Goal: Task Accomplishment & Management: Use online tool/utility

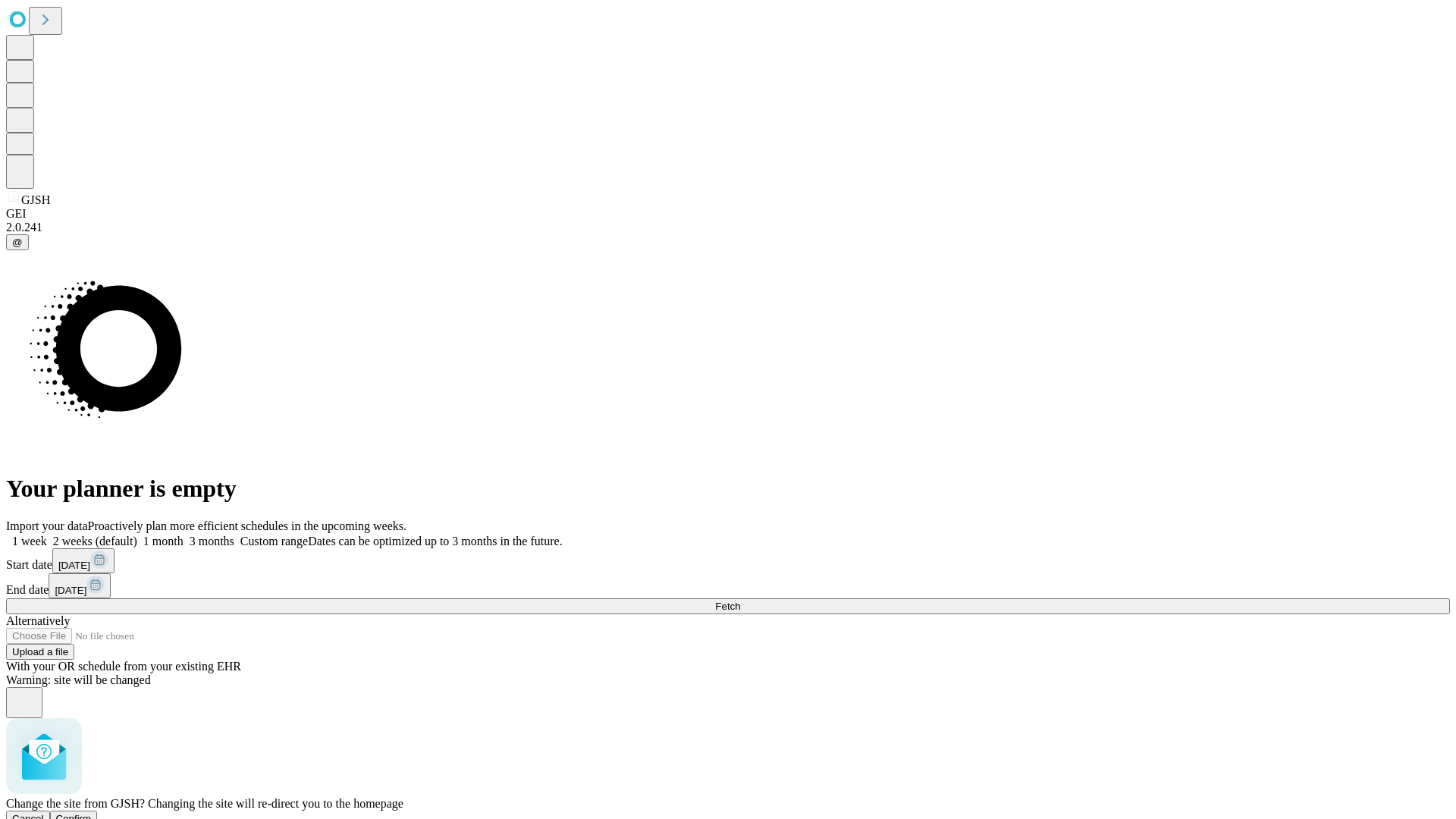
click at [91, 813] on span "Confirm" at bounding box center [74, 818] width 35 height 11
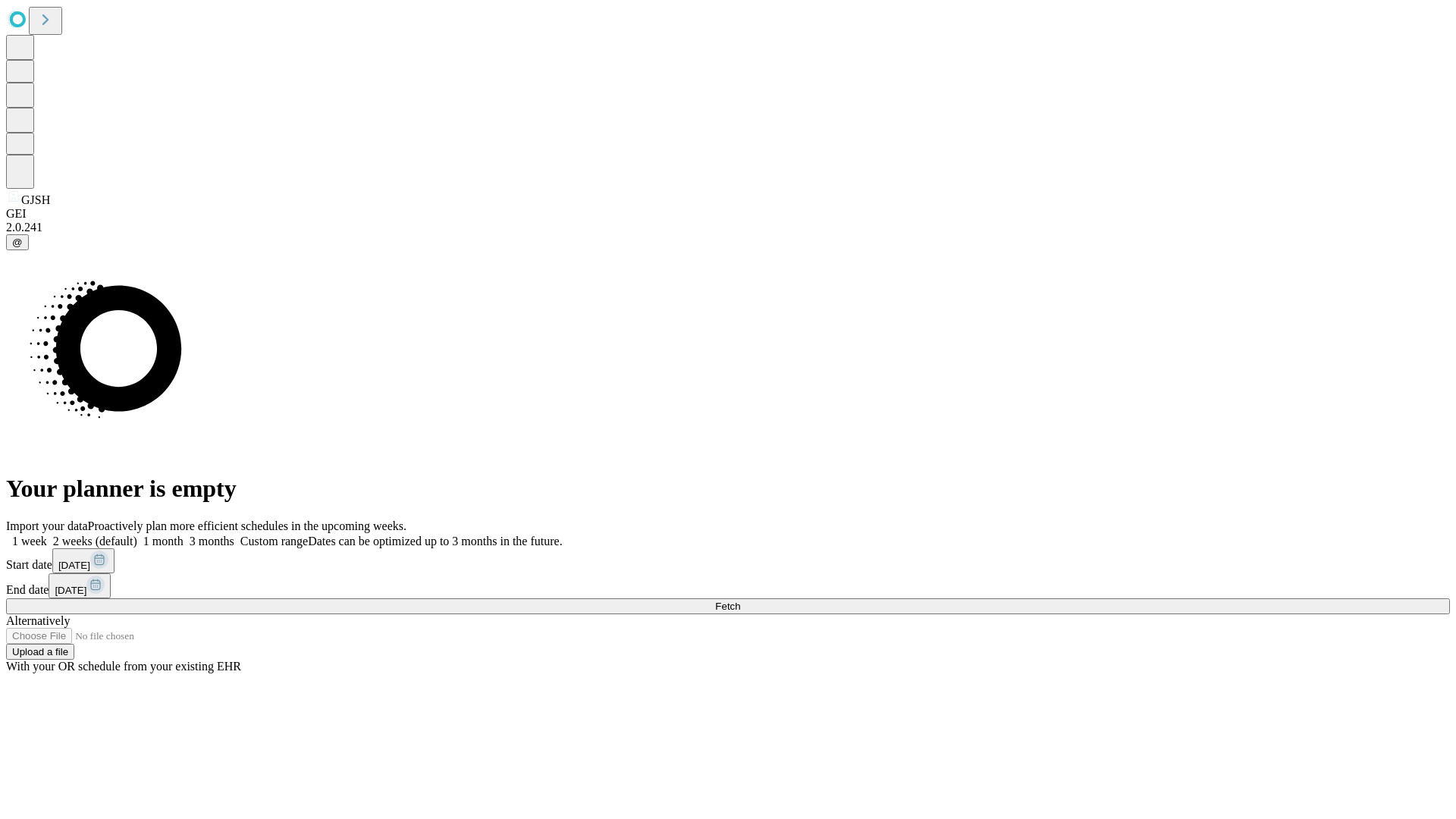
click at [184, 535] on label "1 month" at bounding box center [160, 541] width 46 height 13
click at [740, 600] on span "Fetch" at bounding box center [727, 606] width 25 height 11
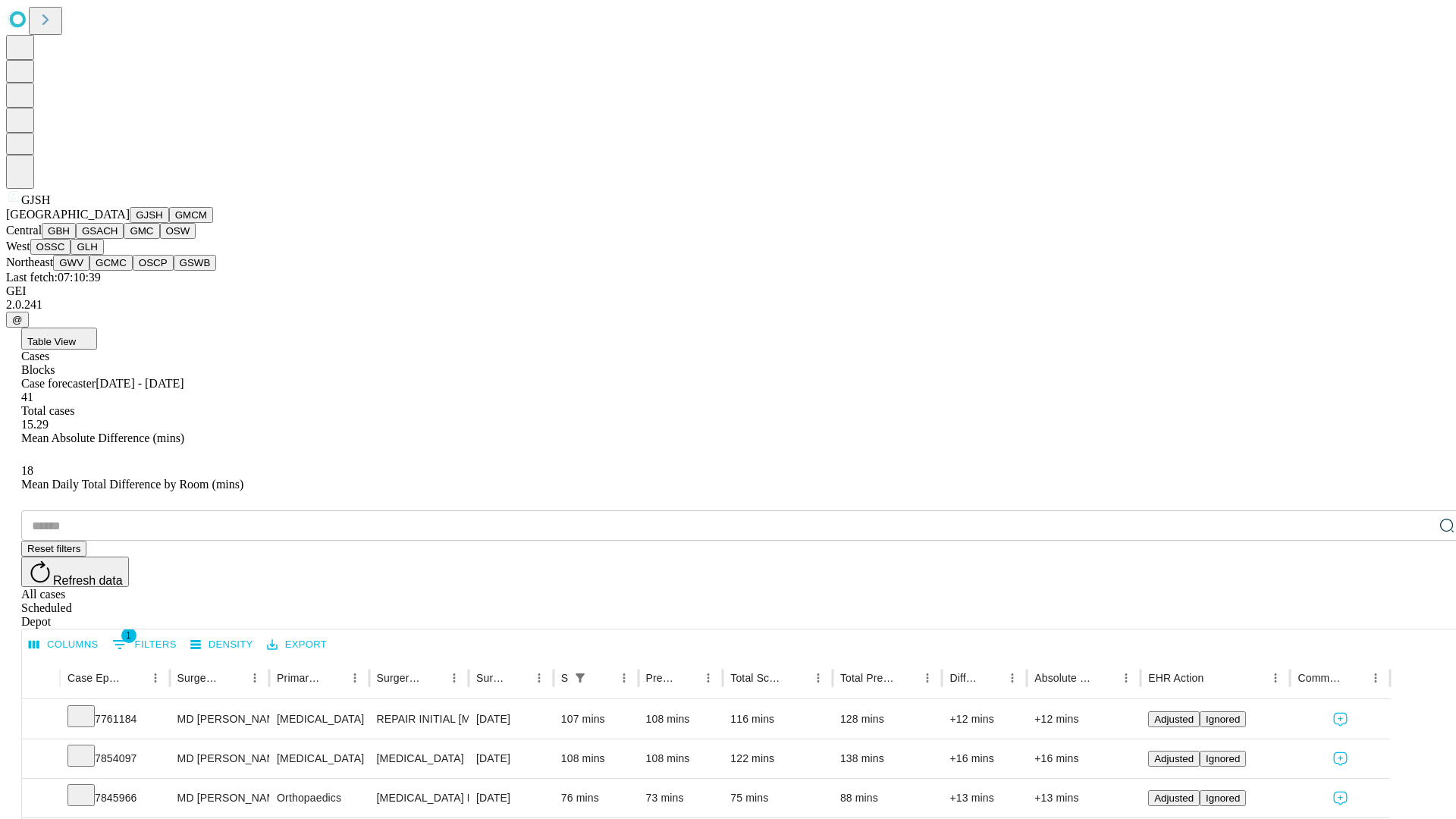
click at [169, 223] on button "GMCM" at bounding box center [191, 215] width 44 height 16
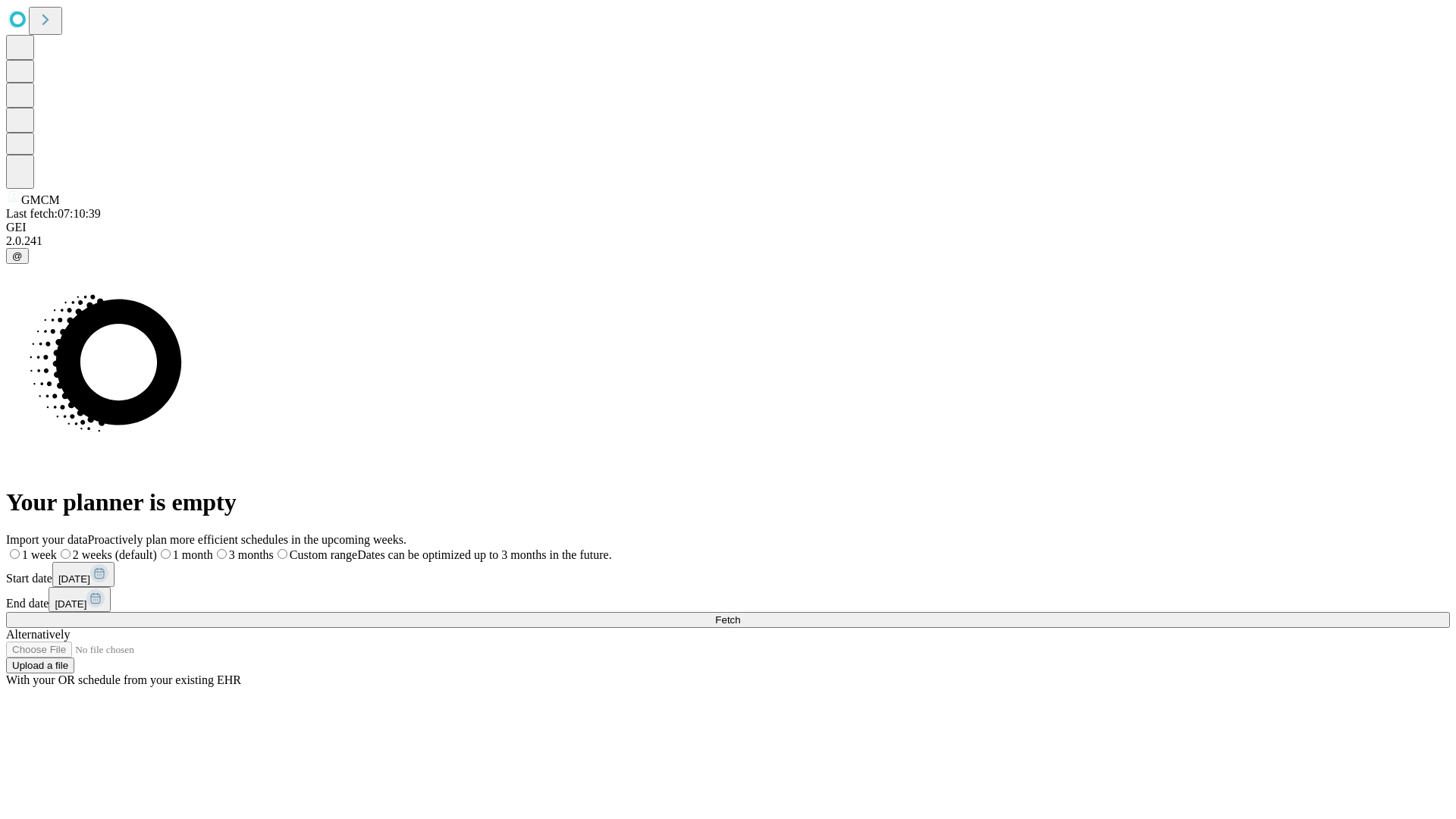
click at [213, 548] on label "1 month" at bounding box center [185, 555] width 56 height 13
click at [740, 614] on span "Fetch" at bounding box center [727, 619] width 25 height 11
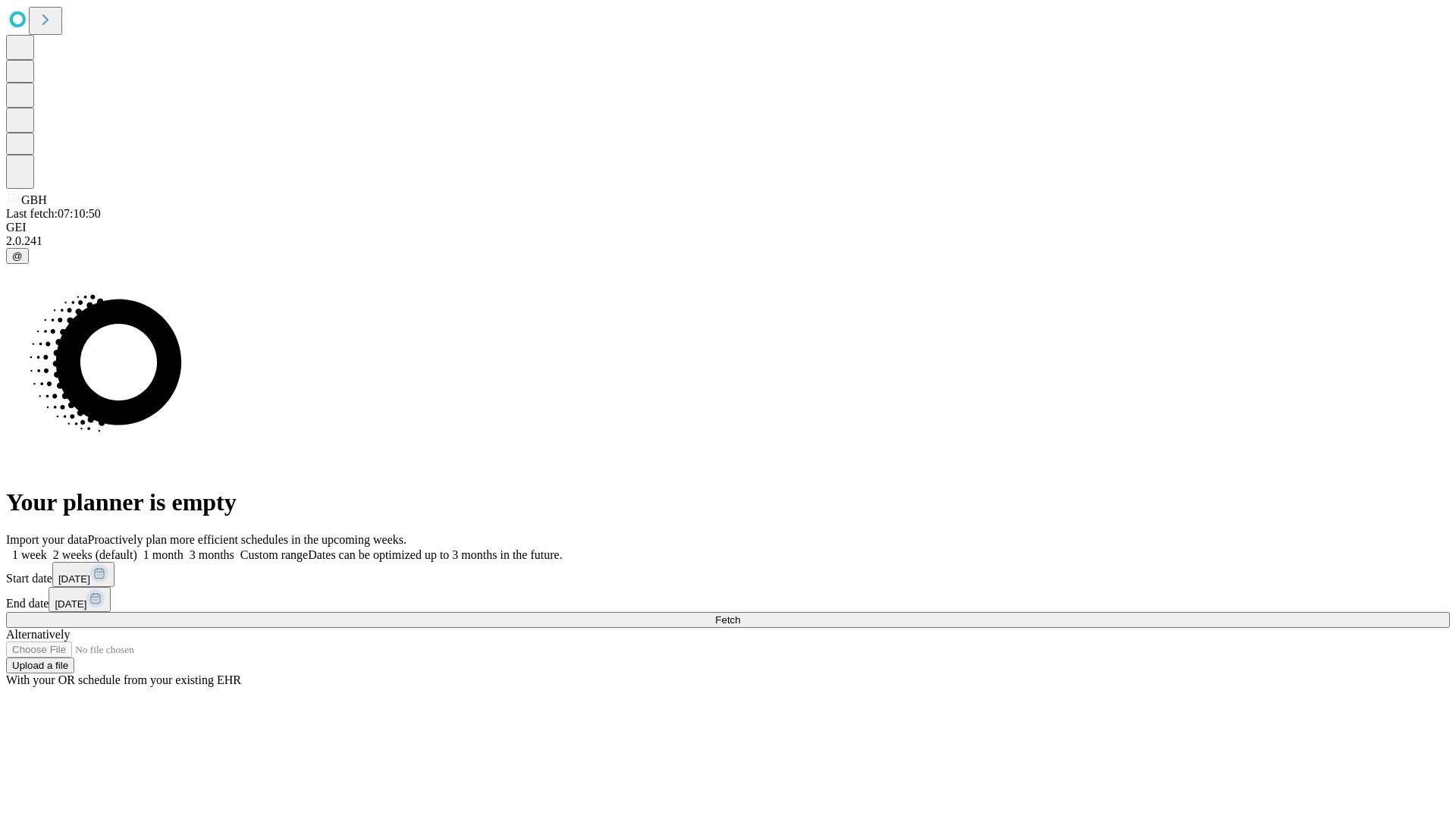
click at [184, 548] on label "1 month" at bounding box center [160, 555] width 46 height 13
click at [740, 614] on span "Fetch" at bounding box center [727, 619] width 25 height 11
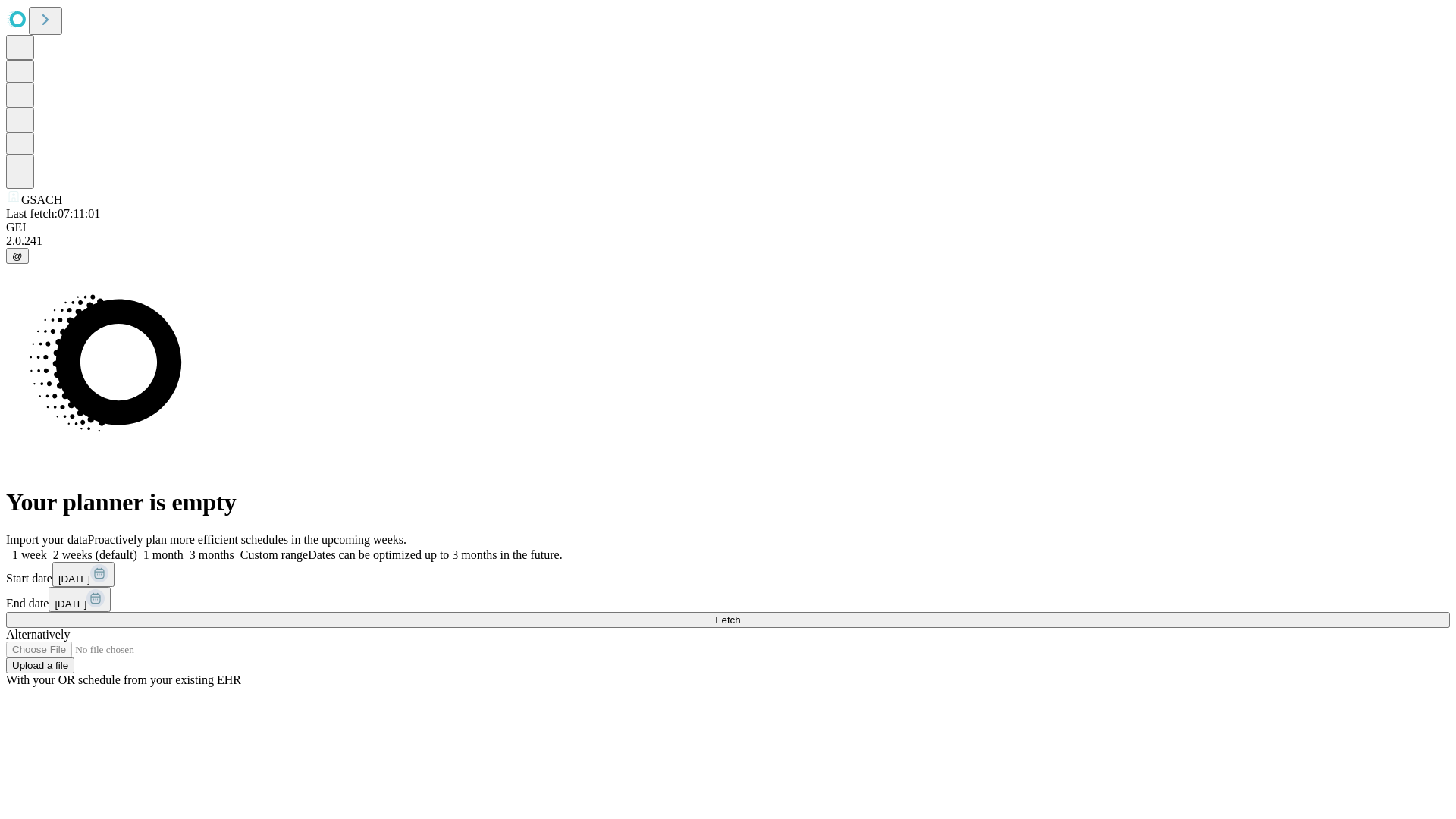
click at [184, 548] on label "1 month" at bounding box center [160, 555] width 46 height 13
click at [740, 614] on span "Fetch" at bounding box center [727, 619] width 25 height 11
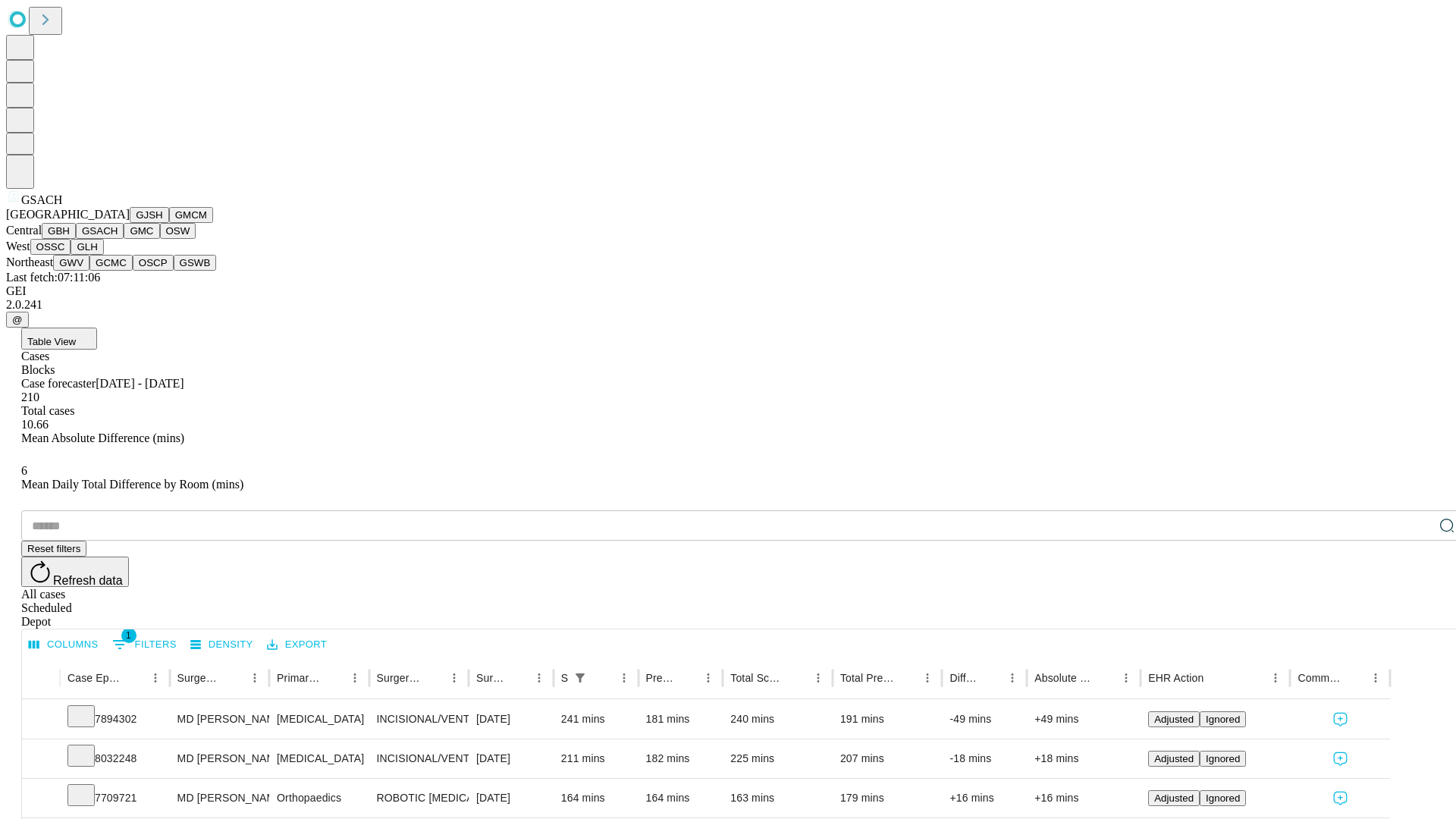
click at [123, 239] on button "GMC" at bounding box center [141, 231] width 35 height 16
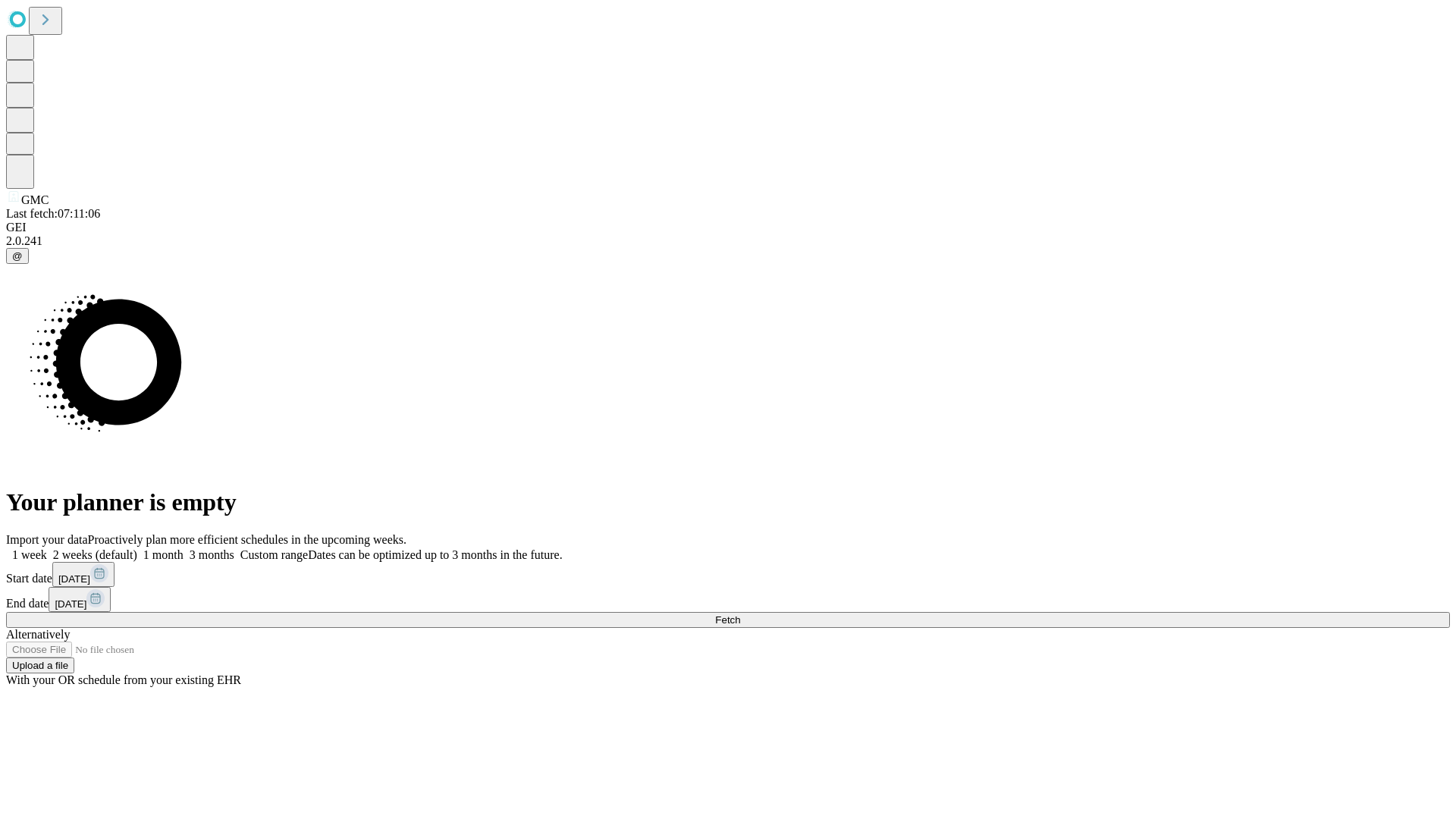
click at [184, 548] on label "1 month" at bounding box center [160, 555] width 46 height 13
click at [740, 614] on span "Fetch" at bounding box center [727, 619] width 25 height 11
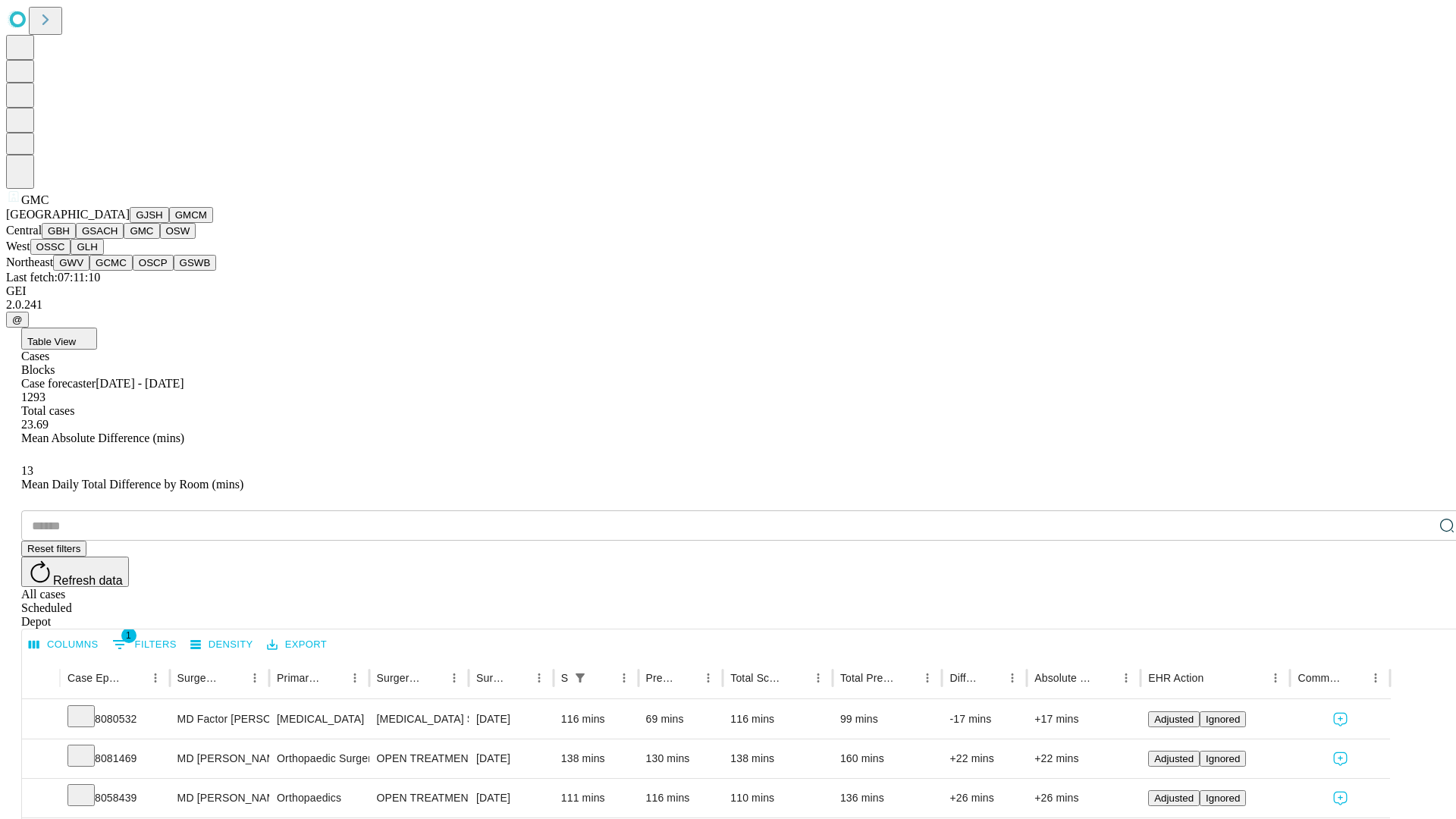
click at [160, 239] on button "OSW" at bounding box center [178, 231] width 36 height 16
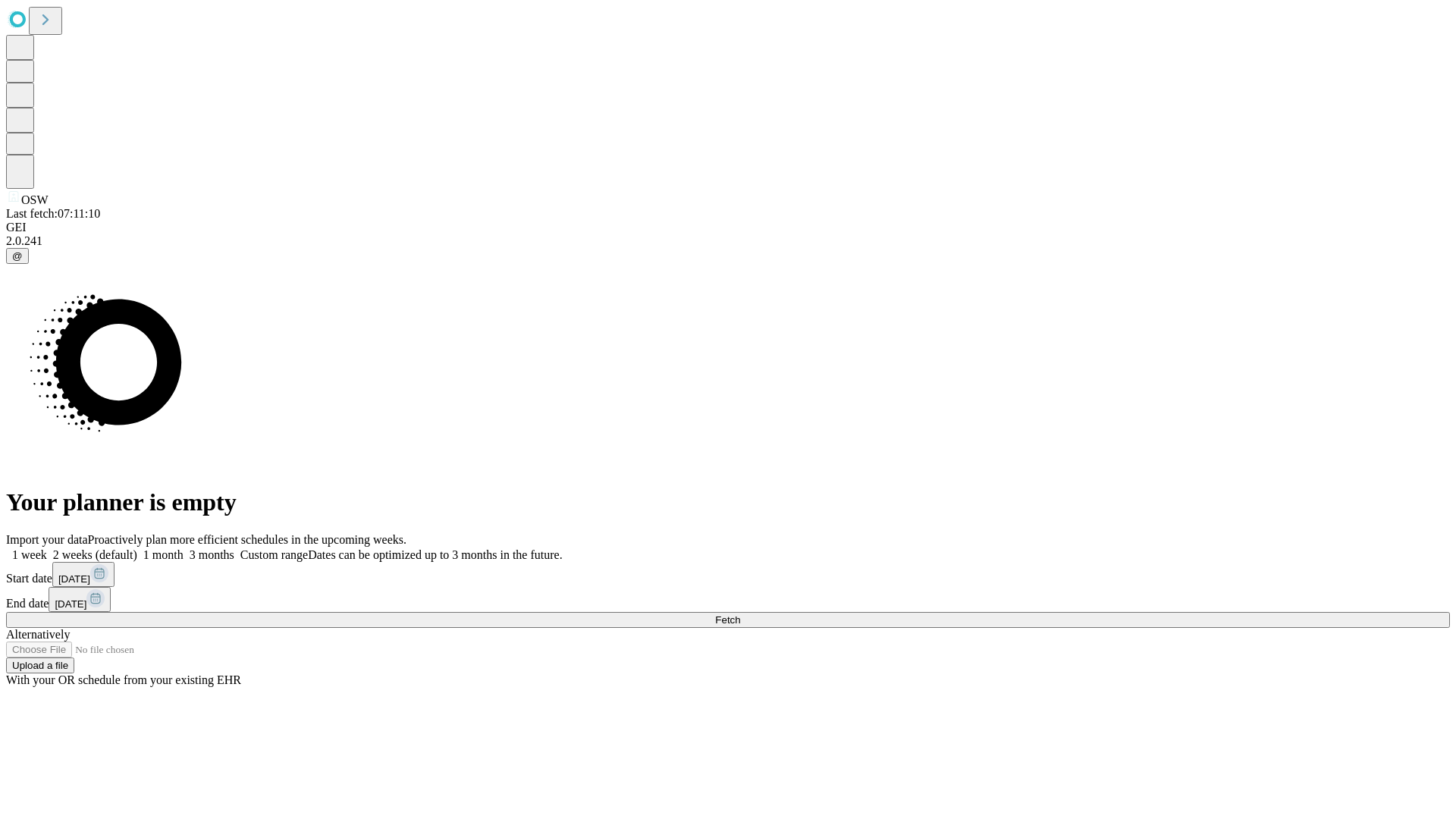
click at [184, 548] on label "1 month" at bounding box center [160, 555] width 46 height 13
click at [740, 614] on span "Fetch" at bounding box center [727, 619] width 25 height 11
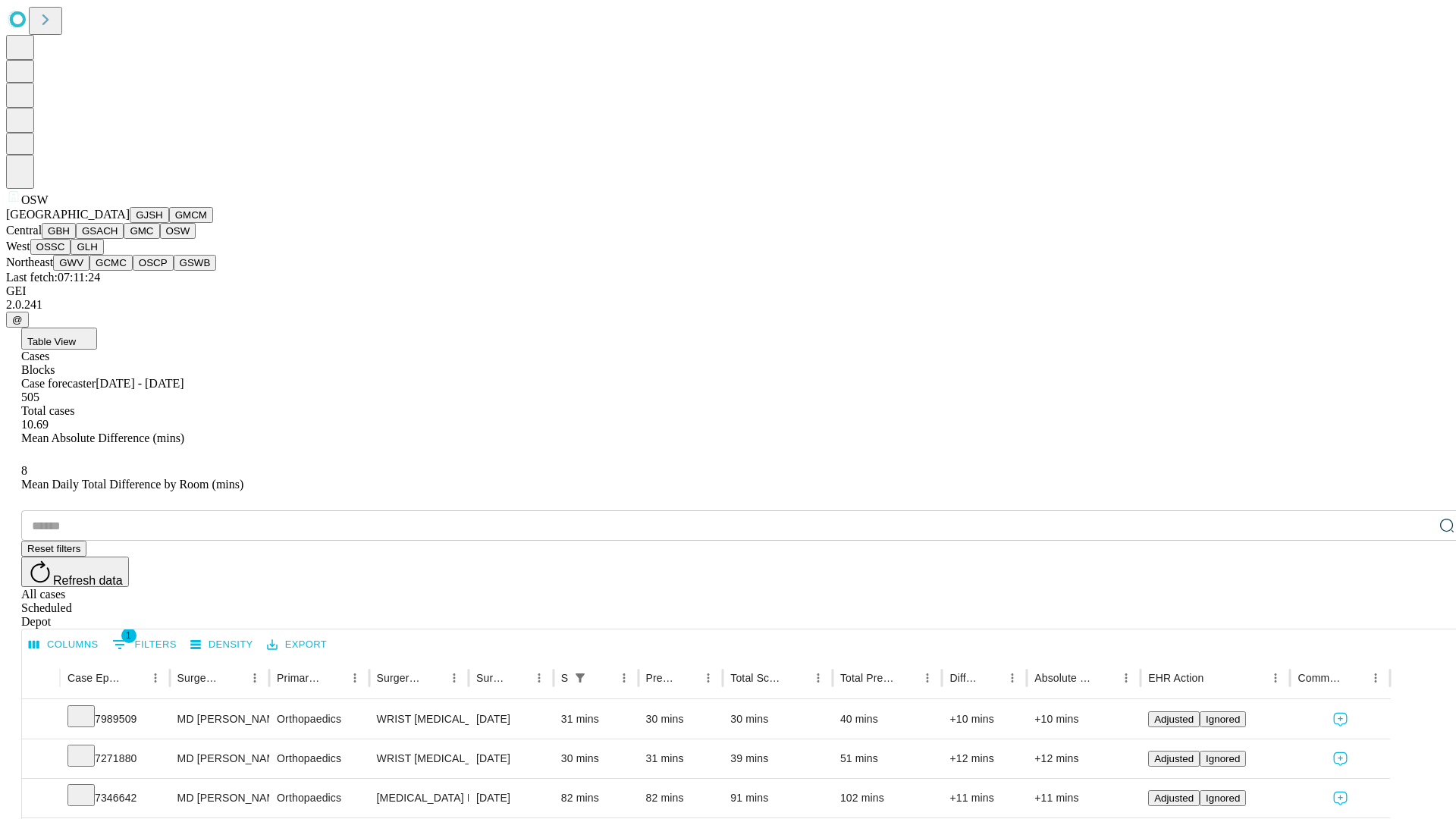
click at [71, 255] on button "OSSC" at bounding box center [50, 247] width 41 height 16
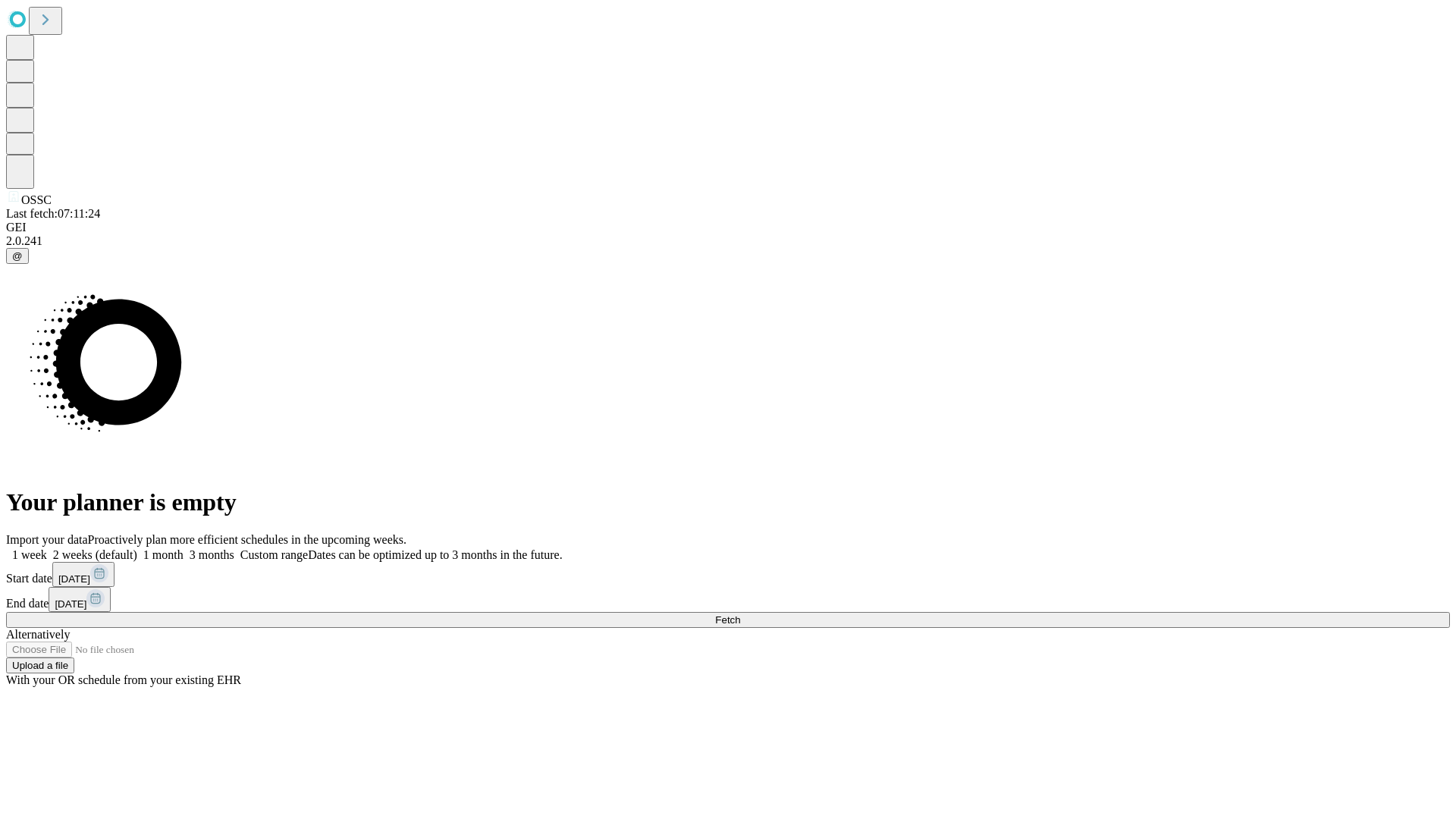
click at [184, 548] on label "1 month" at bounding box center [160, 555] width 46 height 13
click at [740, 614] on span "Fetch" at bounding box center [727, 619] width 25 height 11
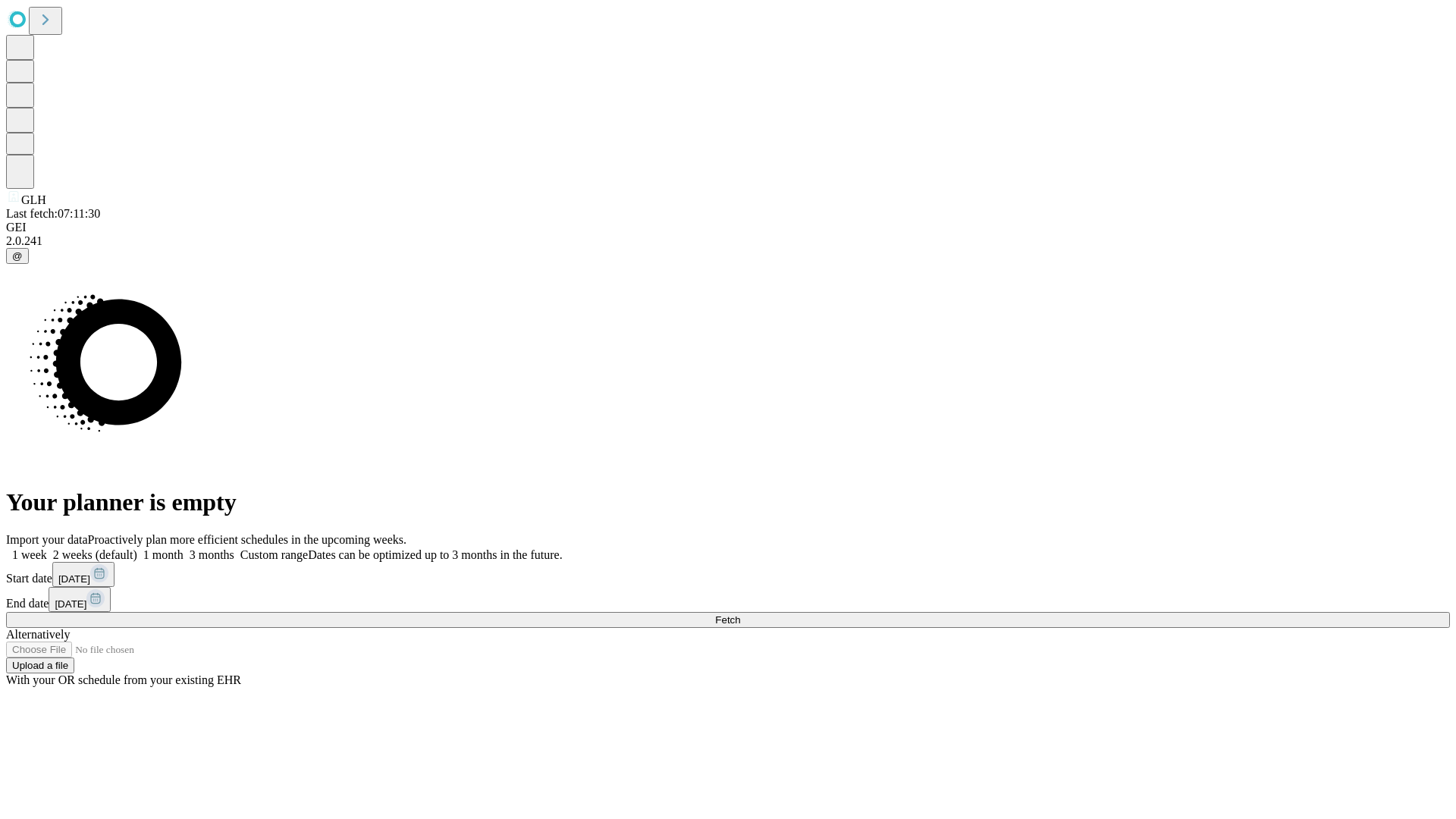
click at [184, 548] on label "1 month" at bounding box center [160, 555] width 46 height 13
click at [740, 614] on span "Fetch" at bounding box center [727, 619] width 25 height 11
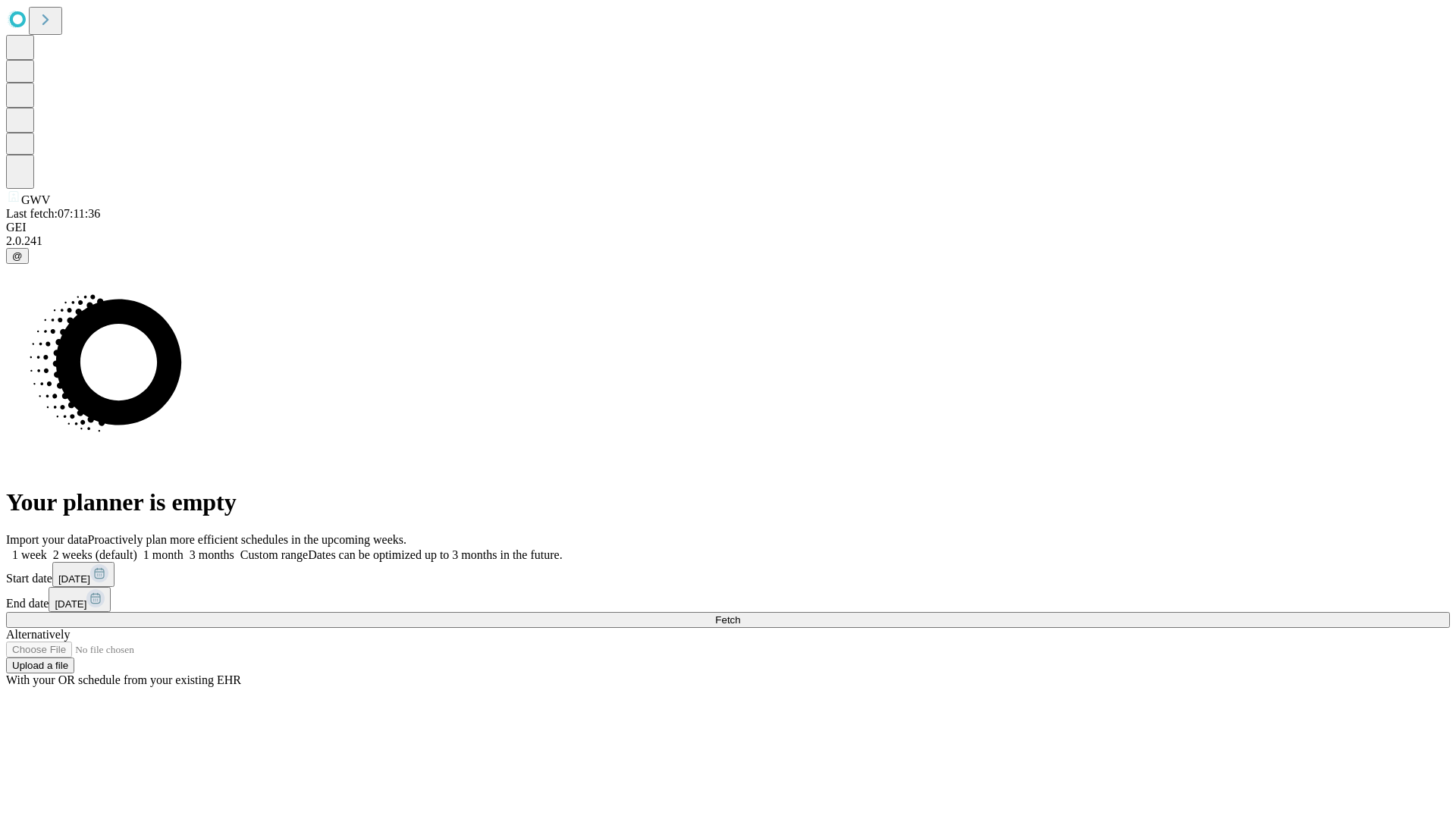
click at [184, 548] on label "1 month" at bounding box center [160, 555] width 46 height 13
click at [740, 614] on span "Fetch" at bounding box center [727, 619] width 25 height 11
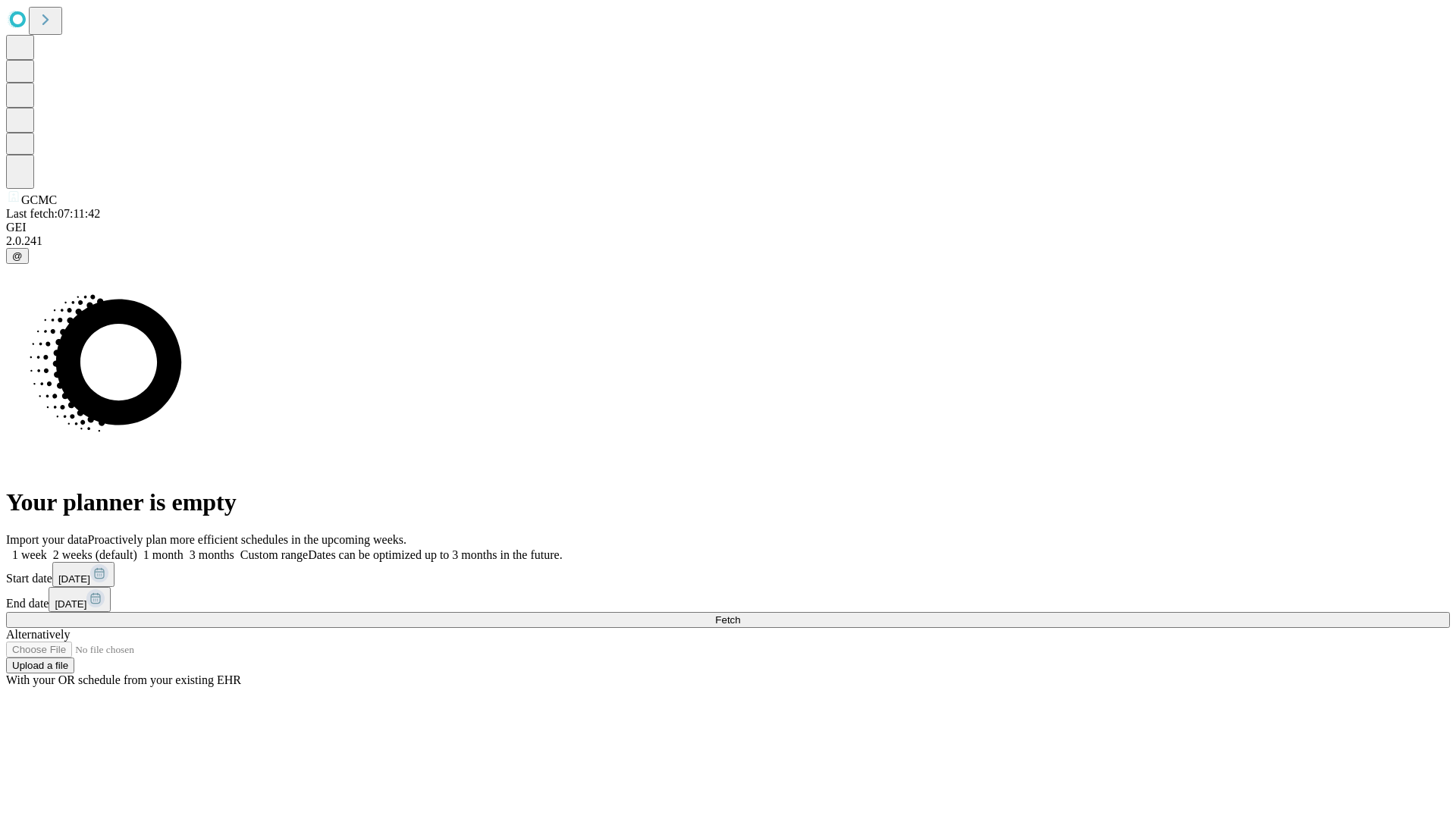
click at [184, 548] on label "1 month" at bounding box center [160, 555] width 46 height 13
click at [740, 614] on span "Fetch" at bounding box center [727, 619] width 25 height 11
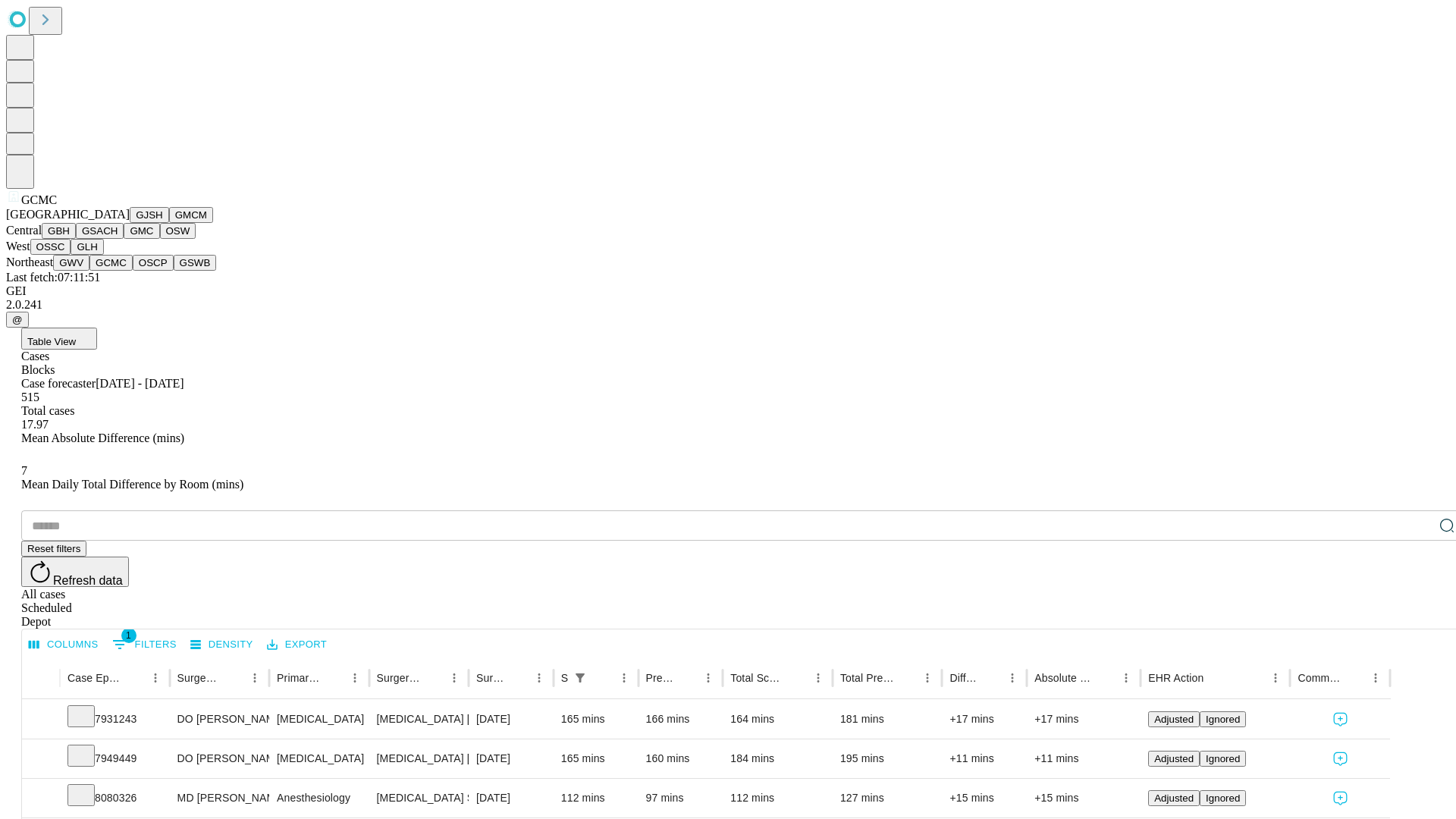
click at [133, 271] on button "OSCP" at bounding box center [153, 263] width 41 height 16
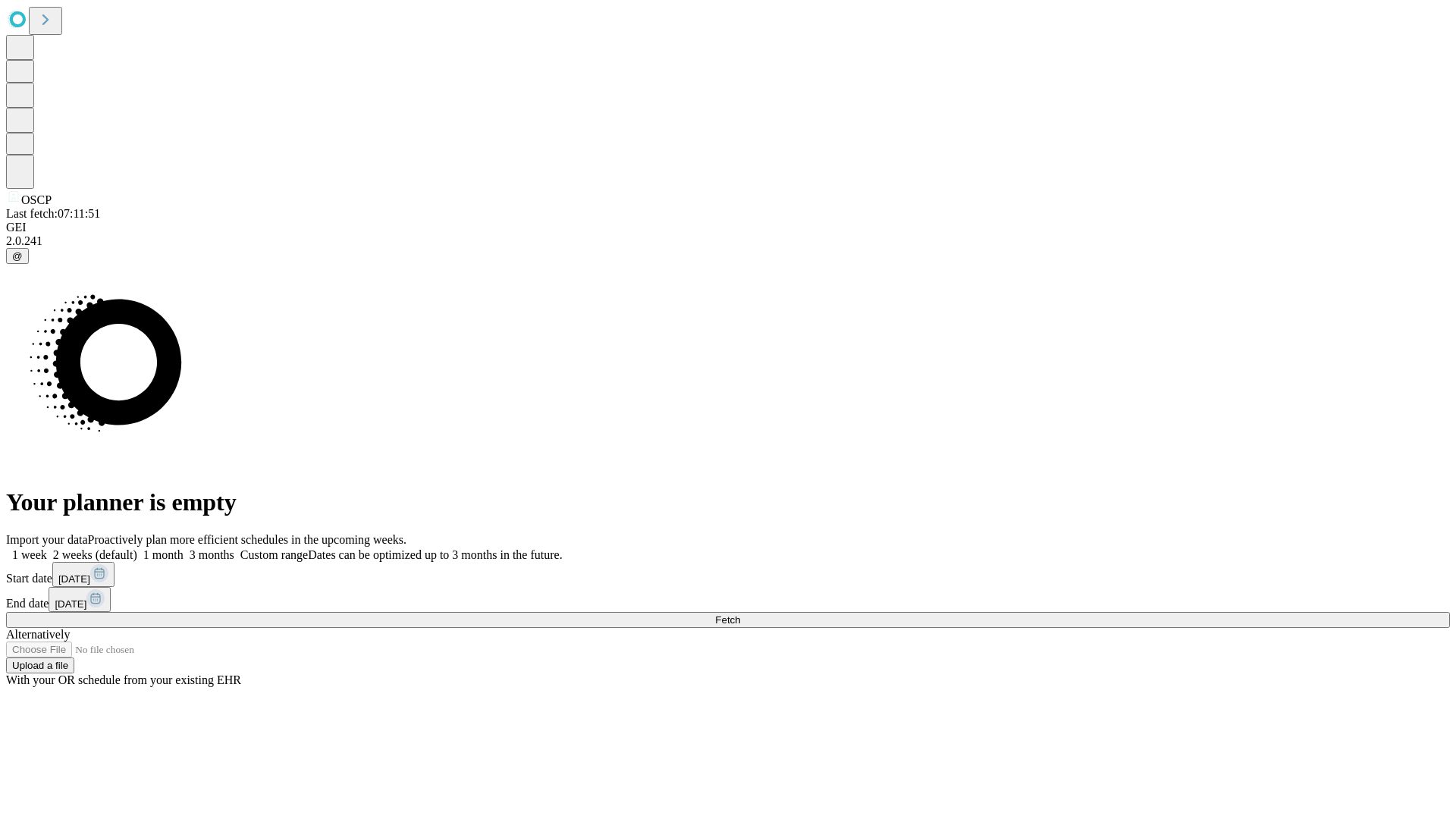
click at [184, 548] on label "1 month" at bounding box center [160, 555] width 46 height 13
click at [740, 614] on span "Fetch" at bounding box center [727, 619] width 25 height 11
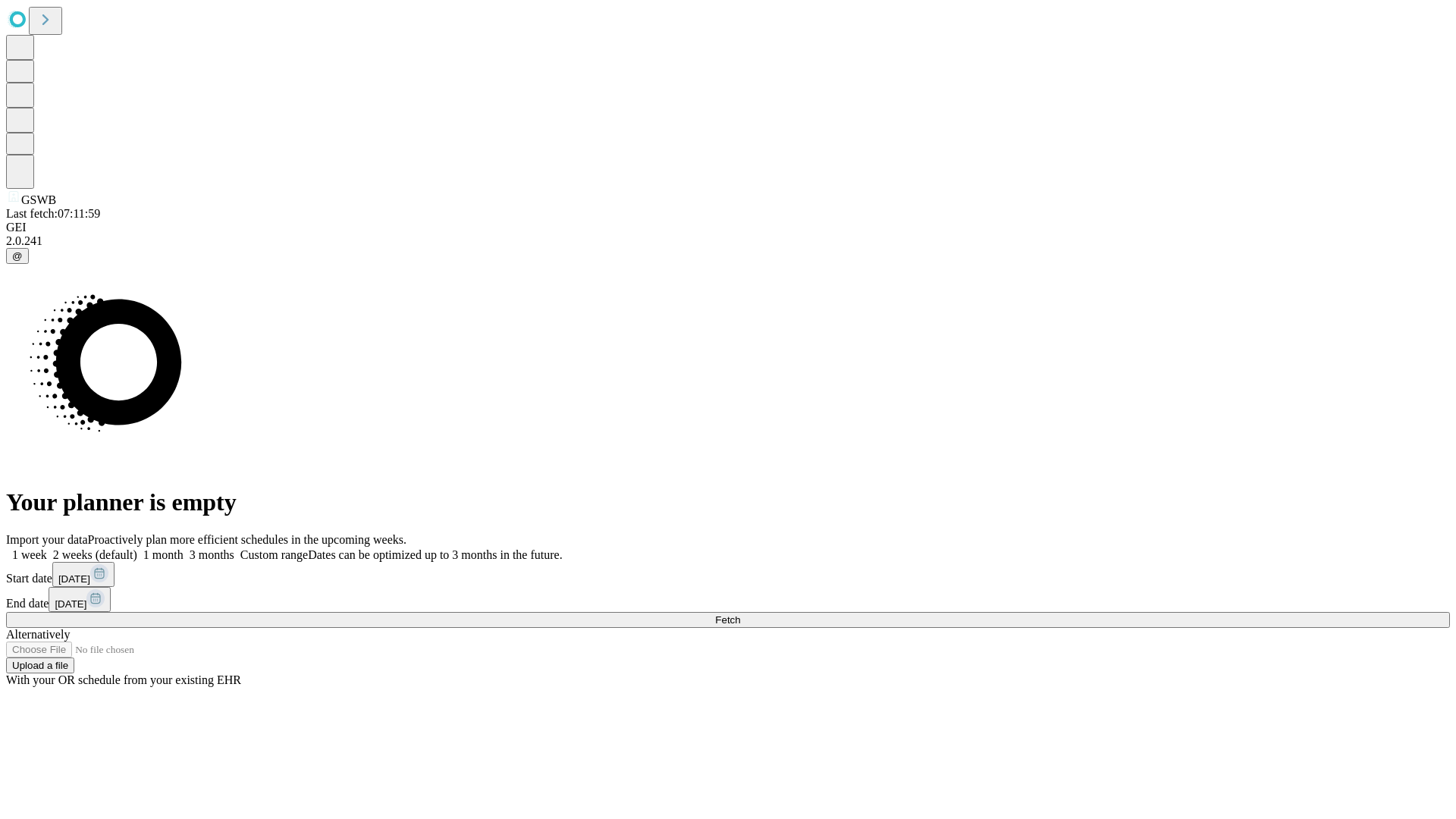
click at [184, 548] on label "1 month" at bounding box center [160, 555] width 46 height 13
click at [740, 614] on span "Fetch" at bounding box center [727, 619] width 25 height 11
